Goal: Information Seeking & Learning: Learn about a topic

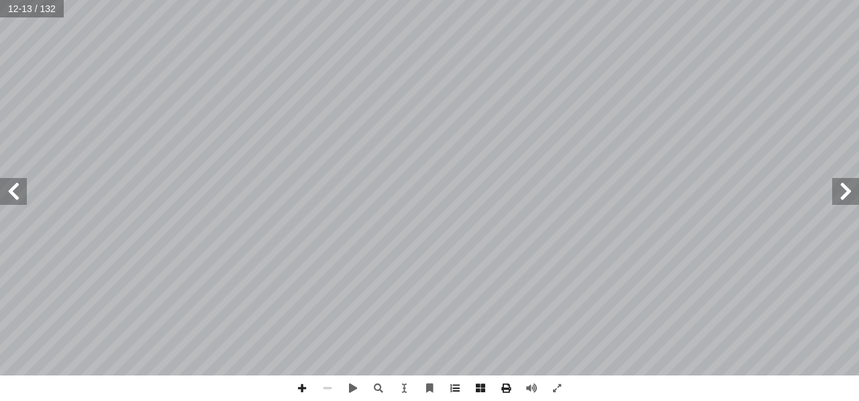
click at [21, 195] on span at bounding box center [13, 191] width 27 height 27
click at [22, 199] on span at bounding box center [13, 191] width 27 height 27
click at [847, 194] on span at bounding box center [846, 191] width 27 height 27
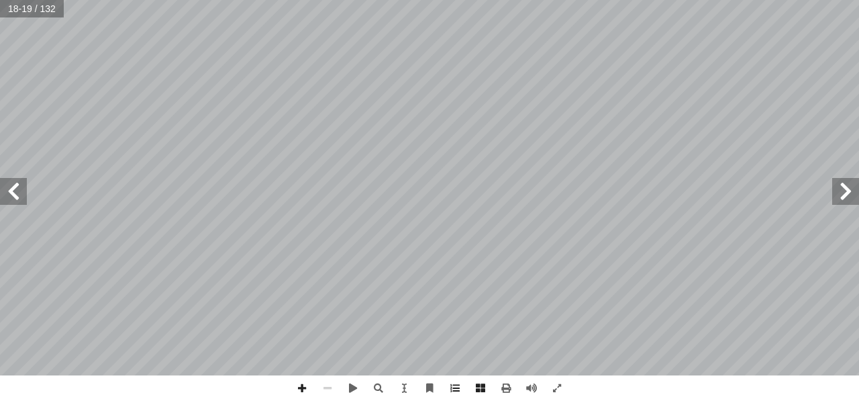
click at [18, 202] on span at bounding box center [13, 191] width 27 height 27
click at [847, 189] on span at bounding box center [846, 191] width 27 height 27
click at [850, 198] on span at bounding box center [846, 191] width 27 height 27
